Goal: Find specific page/section: Find specific page/section

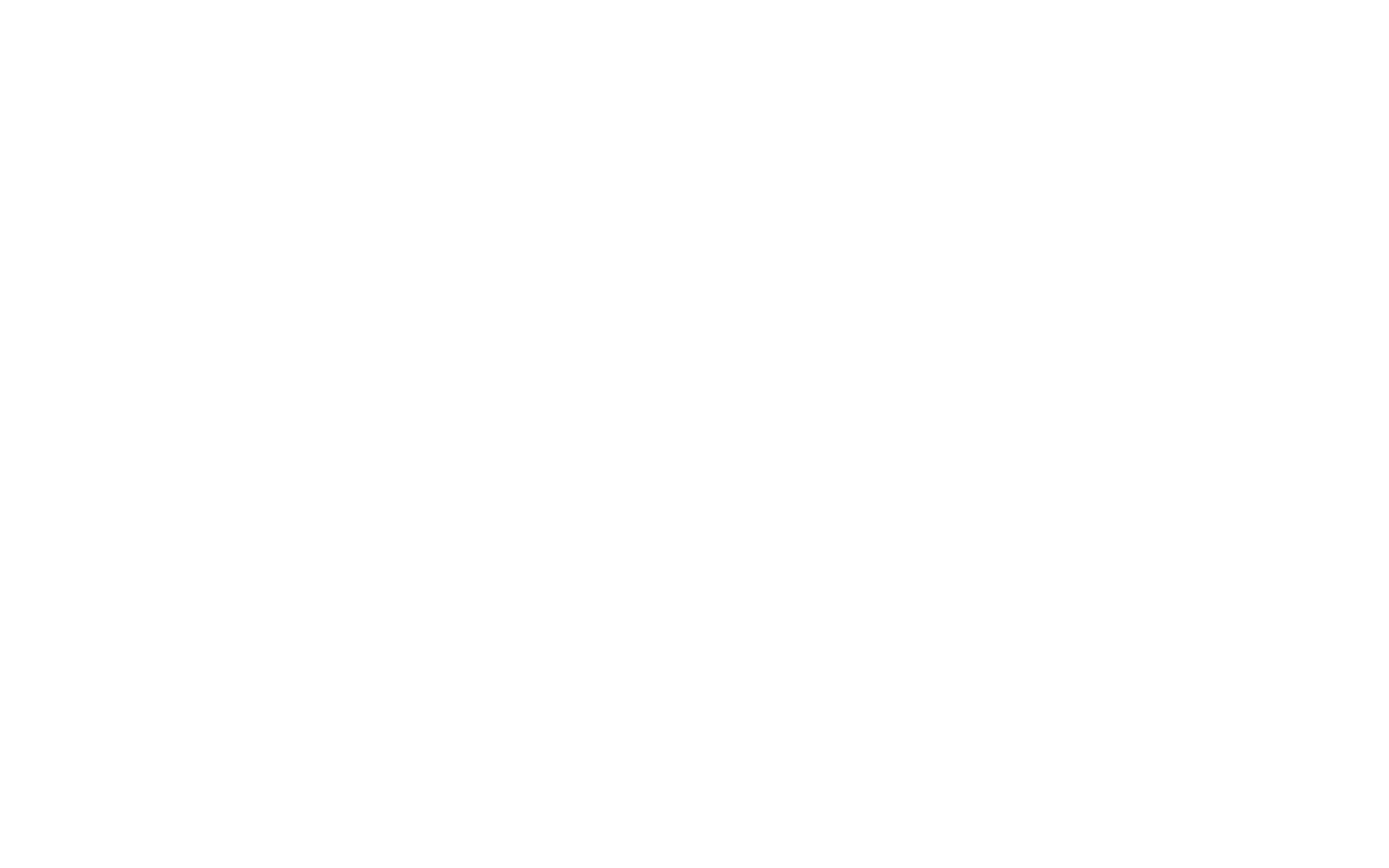
type input "N [GEOGRAPHIC_DATA], [GEOGRAPHIC_DATA]"
